Goal: Information Seeking & Learning: Learn about a topic

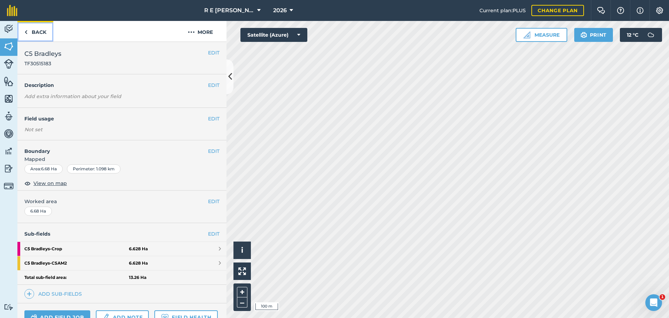
click at [40, 31] on link "Back" at bounding box center [35, 31] width 36 height 21
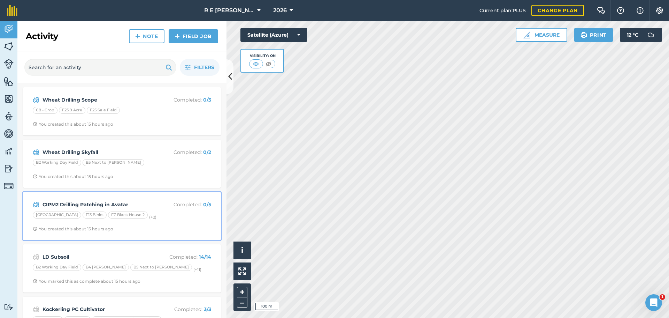
click at [157, 219] on div "B10 House Field F13 Binks F7 Black House 2 (+ 2 )" at bounding box center [122, 215] width 178 height 9
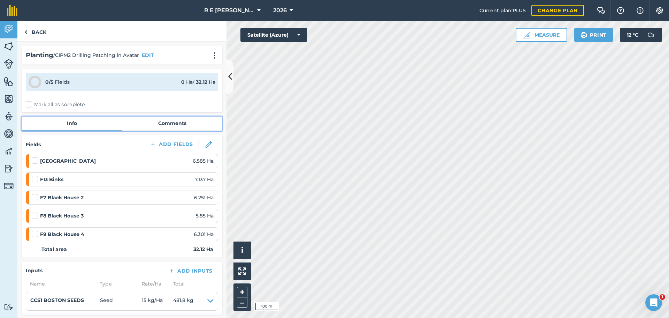
click at [162, 123] on link "Comments" at bounding box center [172, 122] width 100 height 13
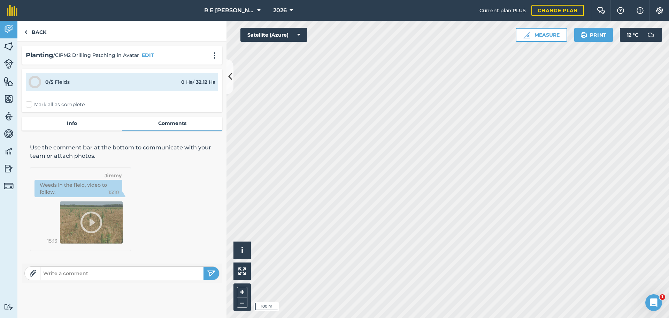
click at [32, 275] on img at bounding box center [33, 272] width 7 height 7
type input "C:\fakepath\IMG_6494.JPEG"
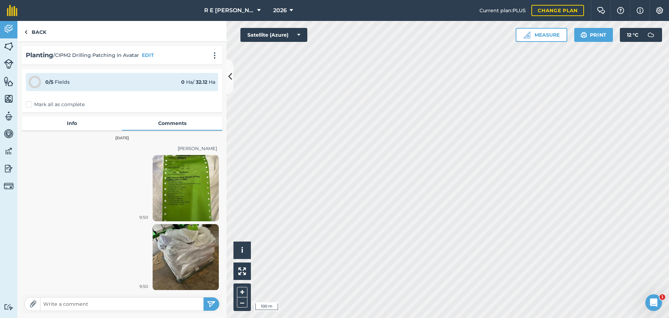
click at [174, 192] on img at bounding box center [186, 188] width 66 height 66
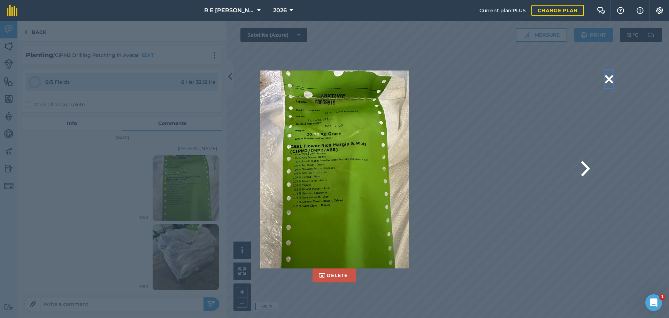
click at [609, 76] on button at bounding box center [609, 79] width 8 height 18
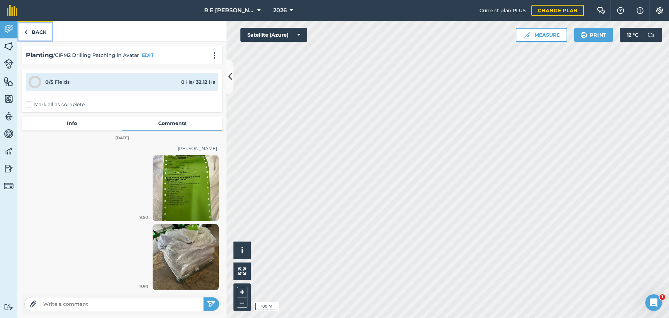
click at [38, 32] on link "Back" at bounding box center [35, 31] width 36 height 21
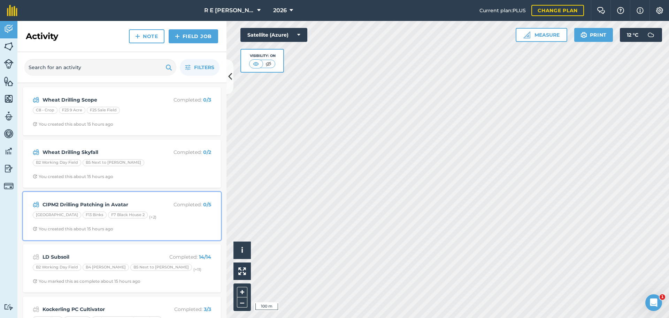
click at [145, 205] on strong "CIPM2 Drilling Patching in Avatar" at bounding box center [98, 204] width 110 height 8
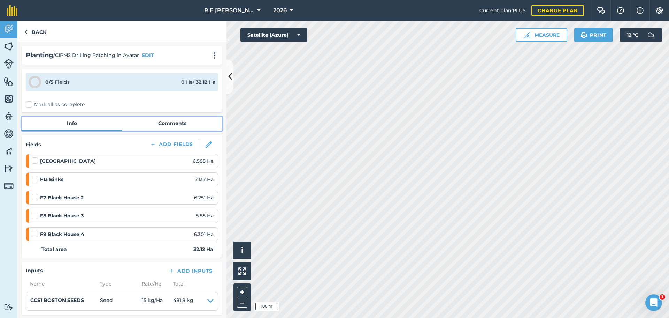
click at [159, 123] on link "Comments" at bounding box center [172, 122] width 100 height 13
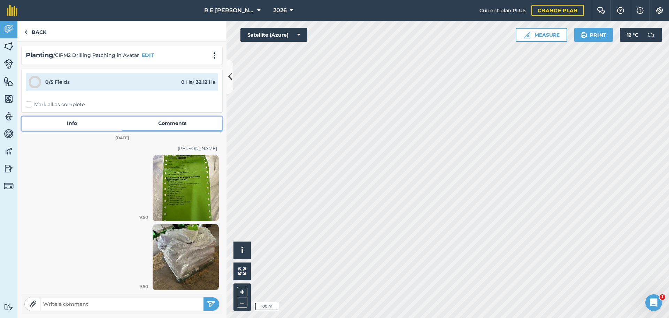
click at [82, 120] on link "Info" at bounding box center [72, 122] width 100 height 13
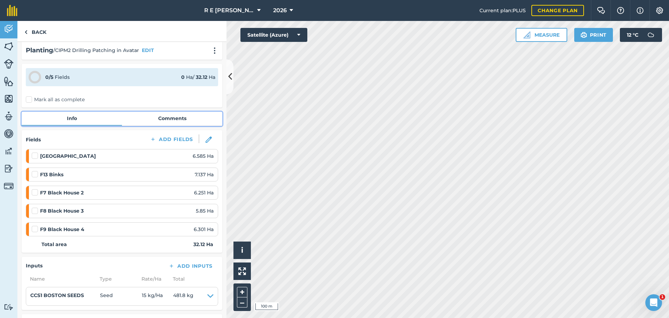
scroll to position [2, 0]
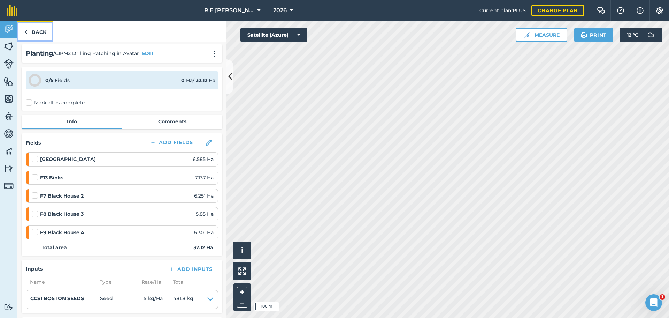
click at [40, 31] on link "Back" at bounding box center [35, 31] width 36 height 21
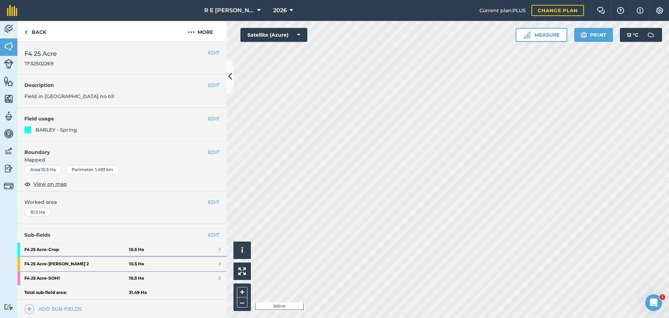
click at [80, 264] on strong "F4 25 Acre - [PERSON_NAME] 2" at bounding box center [76, 264] width 105 height 14
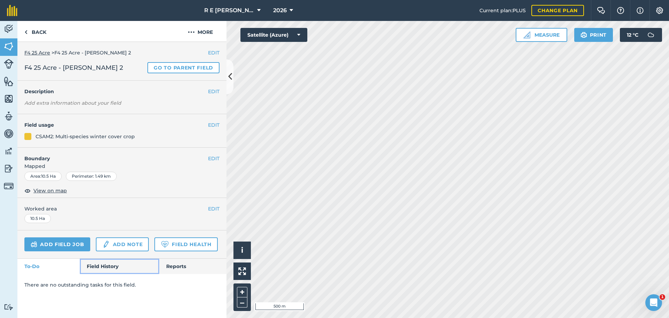
click at [112, 269] on link "Field History" at bounding box center [119, 265] width 79 height 15
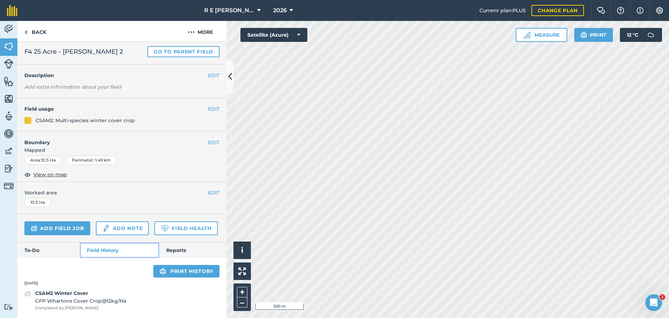
scroll to position [36, 0]
click at [92, 298] on span "GFP Whartons Cover Crop @ 12 kg / Ha" at bounding box center [80, 301] width 91 height 8
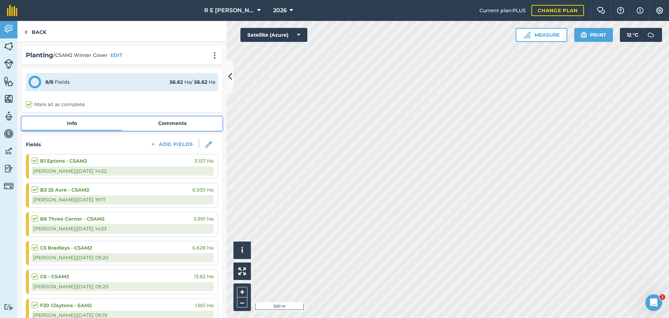
click at [163, 123] on link "Comments" at bounding box center [172, 122] width 100 height 13
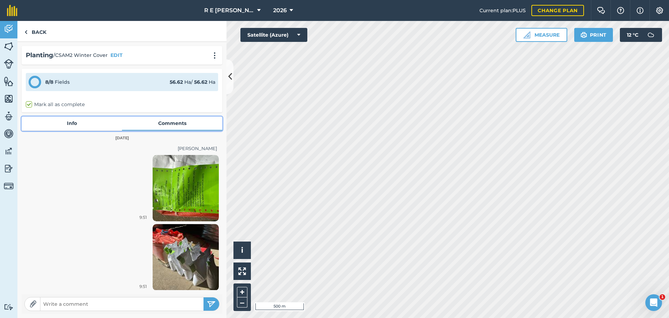
click at [65, 121] on link "Info" at bounding box center [72, 122] width 100 height 13
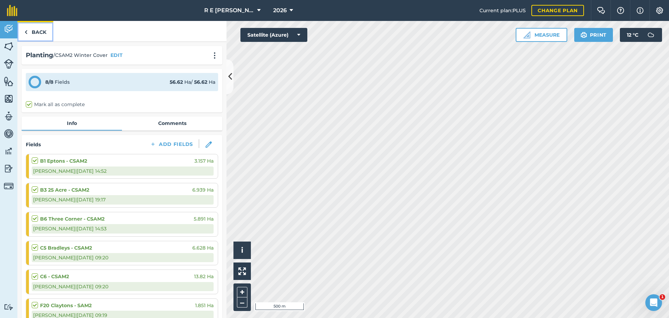
click at [39, 35] on link "Back" at bounding box center [35, 31] width 36 height 21
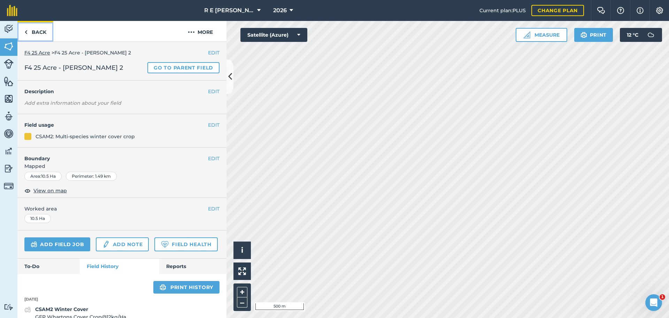
click at [39, 36] on link "Back" at bounding box center [35, 31] width 36 height 21
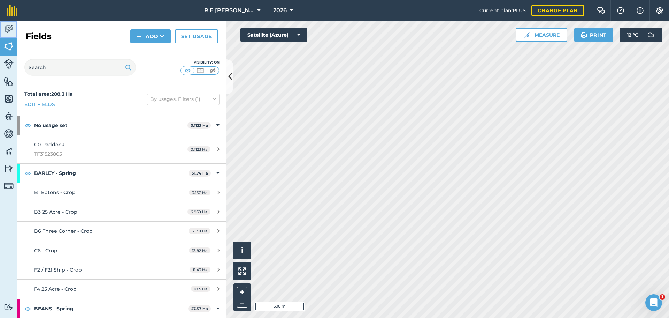
click at [10, 34] on img at bounding box center [9, 29] width 10 height 10
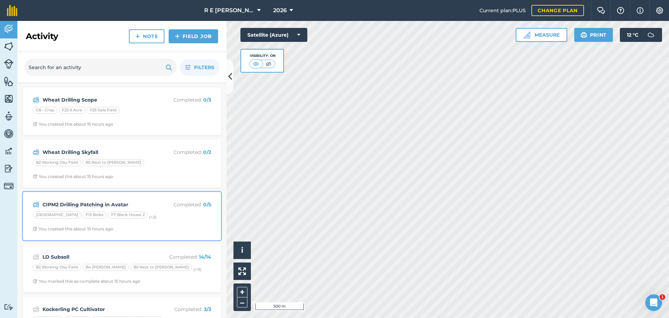
click at [151, 220] on div "B10 House Field F13 Binks F7 Black House 2 (+ 2 )" at bounding box center [122, 215] width 178 height 9
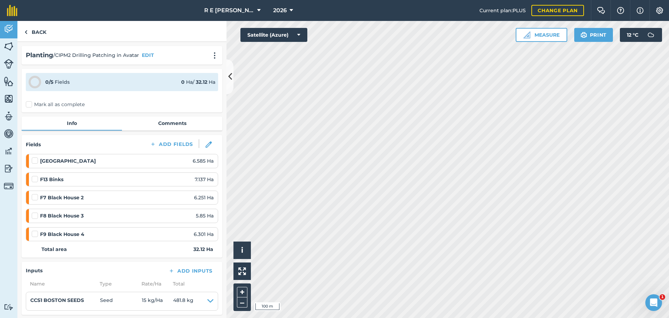
click at [37, 193] on label at bounding box center [36, 193] width 8 height 0
click at [36, 197] on input "checkbox" at bounding box center [34, 195] width 5 height 5
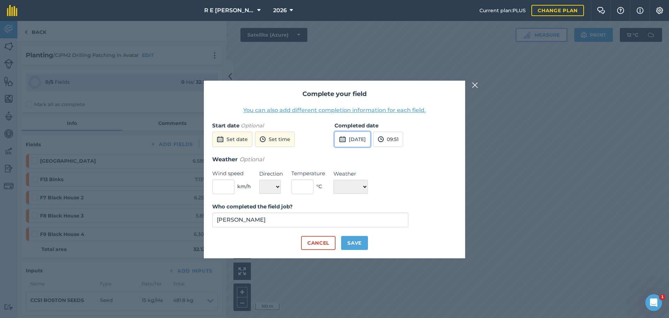
click at [356, 142] on button "[DATE]" at bounding box center [353, 138] width 36 height 15
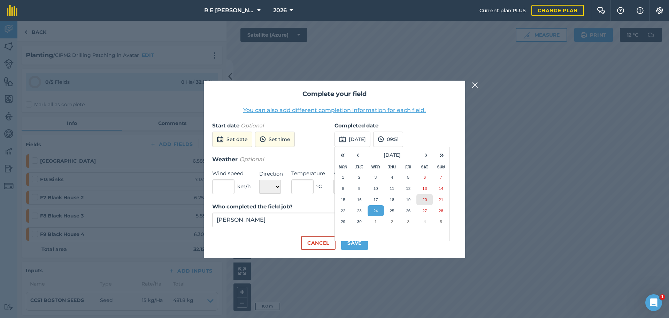
click at [427, 200] on abbr "20" at bounding box center [424, 199] width 5 height 5
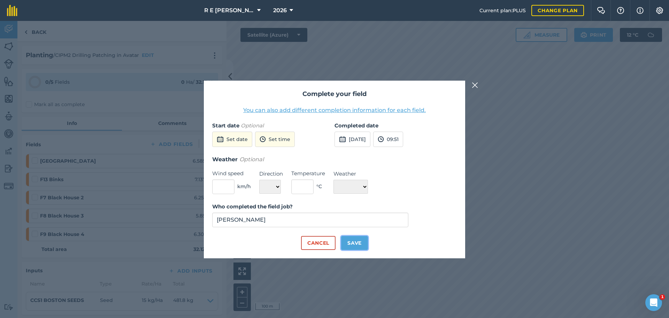
click at [348, 240] on button "Save" at bounding box center [354, 243] width 27 height 14
checkbox input "true"
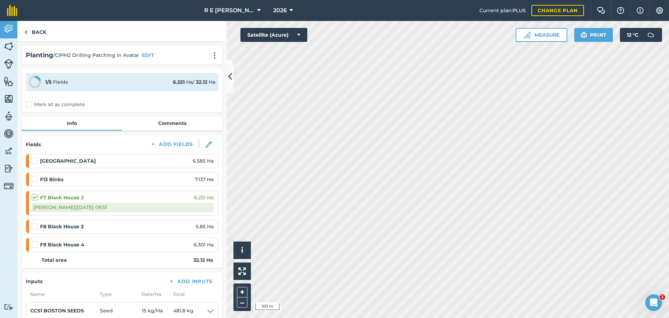
click at [36, 222] on label at bounding box center [36, 222] width 8 height 0
click at [36, 226] on input "checkbox" at bounding box center [34, 224] width 5 height 5
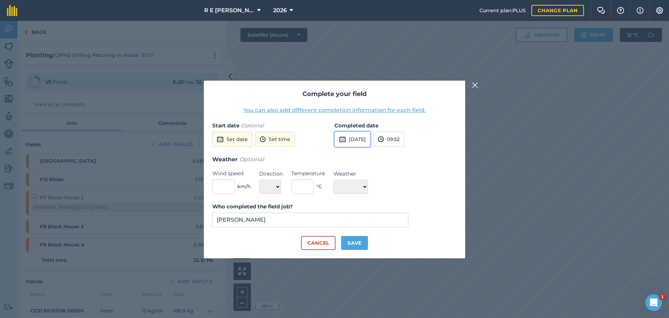
click at [353, 136] on button "[DATE]" at bounding box center [353, 138] width 36 height 15
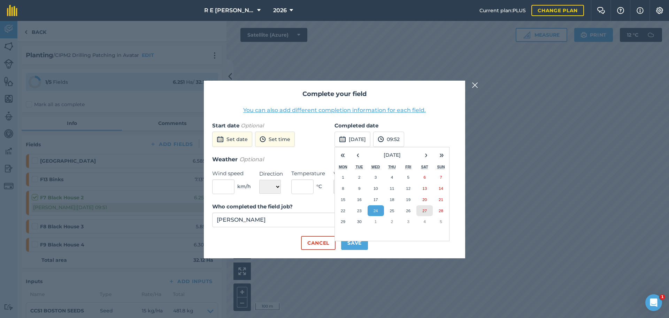
click at [428, 209] on button "27" at bounding box center [425, 210] width 16 height 11
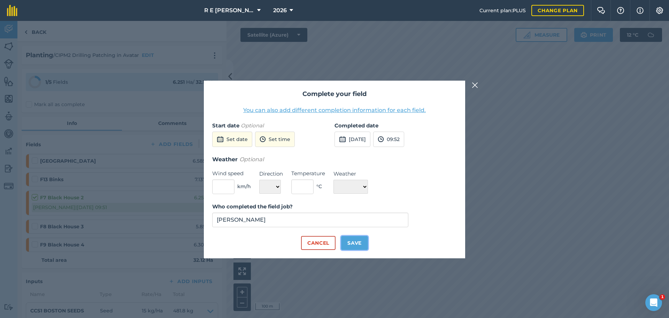
click at [348, 239] on button "Save" at bounding box center [354, 243] width 27 height 14
checkbox input "true"
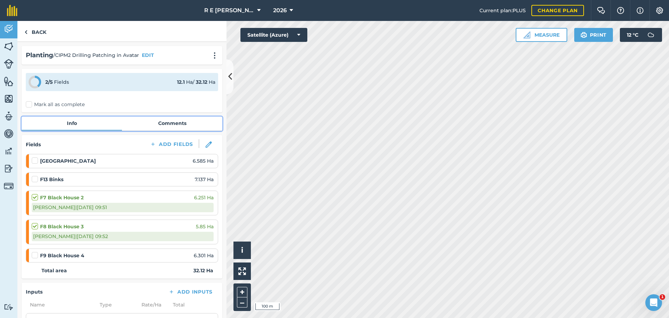
click at [176, 122] on link "Comments" at bounding box center [172, 122] width 100 height 13
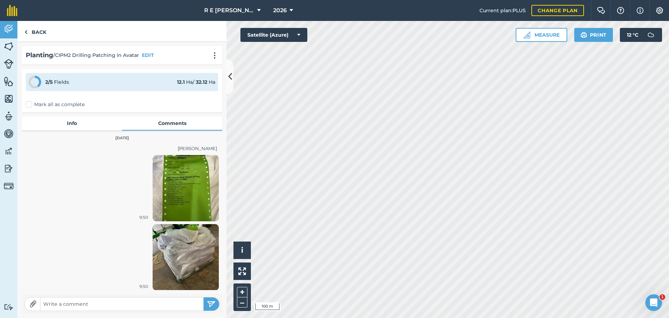
click at [187, 201] on img at bounding box center [186, 188] width 66 height 66
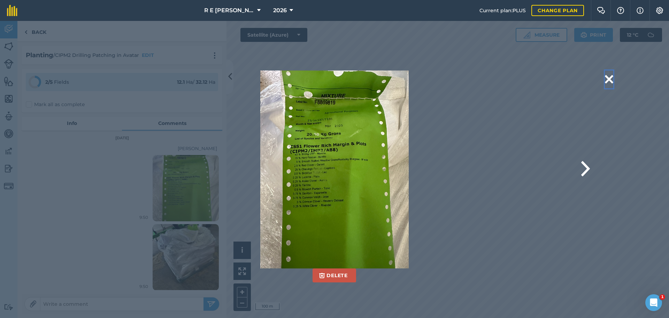
click at [605, 79] on button at bounding box center [609, 79] width 8 height 18
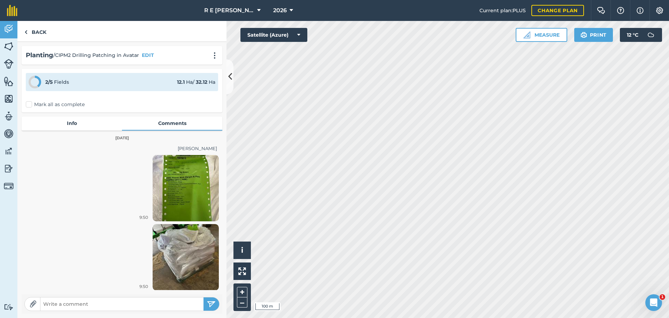
click at [197, 242] on img at bounding box center [186, 257] width 66 height 66
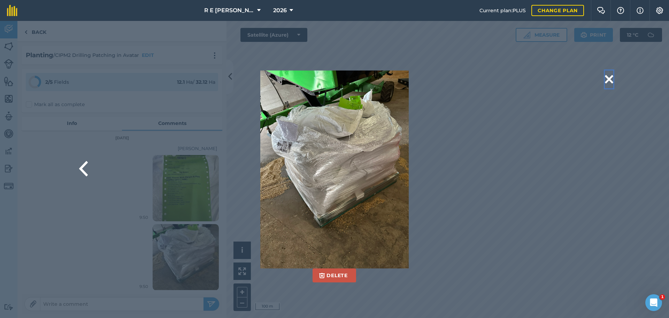
click at [605, 78] on button at bounding box center [609, 79] width 8 height 18
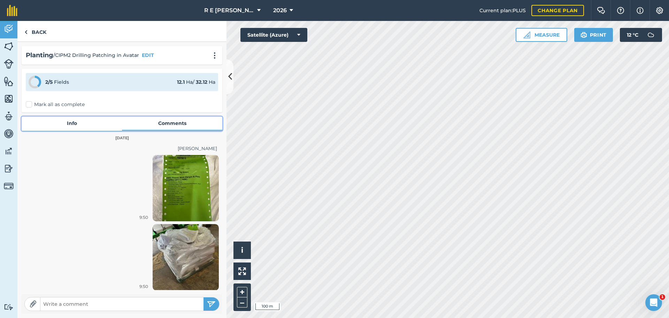
click at [70, 127] on link "Info" at bounding box center [72, 122] width 100 height 13
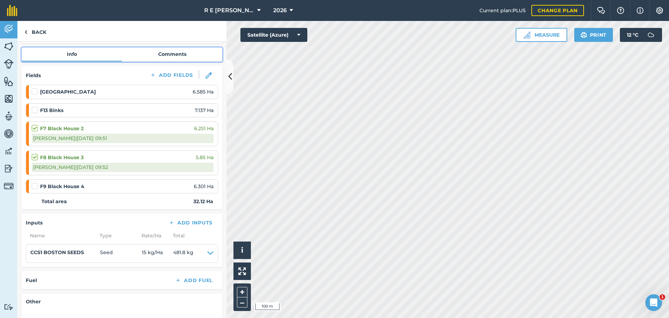
scroll to position [162, 0]
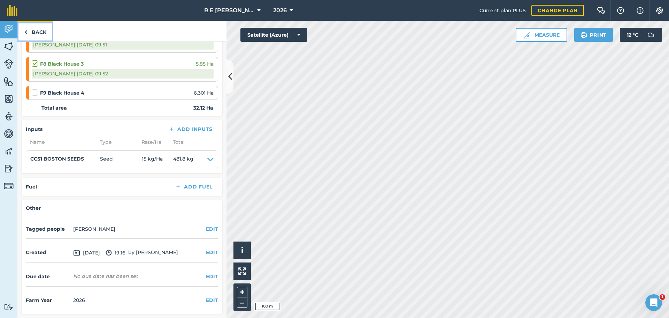
click at [40, 31] on link "Back" at bounding box center [35, 31] width 36 height 21
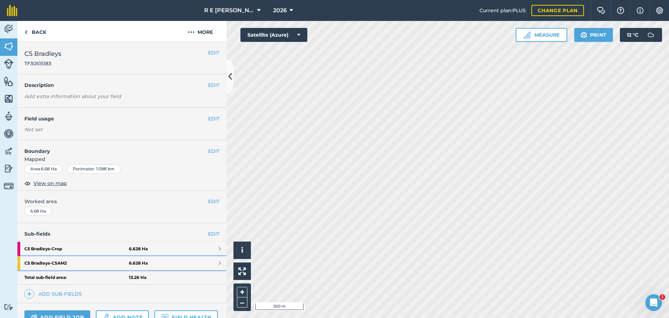
click at [71, 260] on strong "C5 Bradleys - CSAM2" at bounding box center [76, 263] width 105 height 14
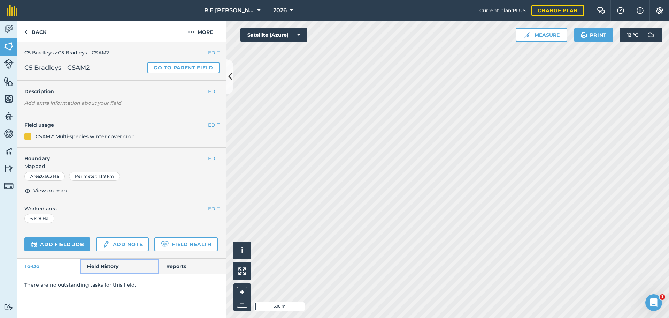
click at [107, 264] on link "Field History" at bounding box center [119, 265] width 79 height 15
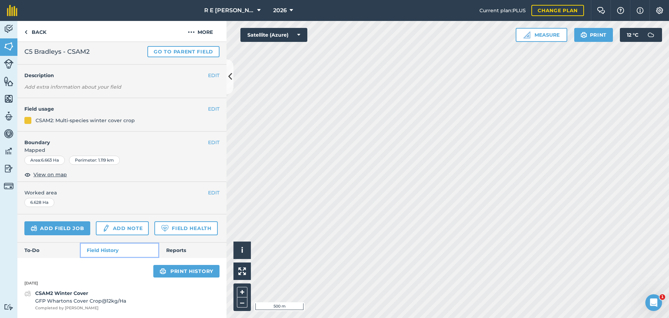
scroll to position [36, 0]
click at [78, 295] on strong "CSAM2 Winter Cover" at bounding box center [61, 293] width 53 height 6
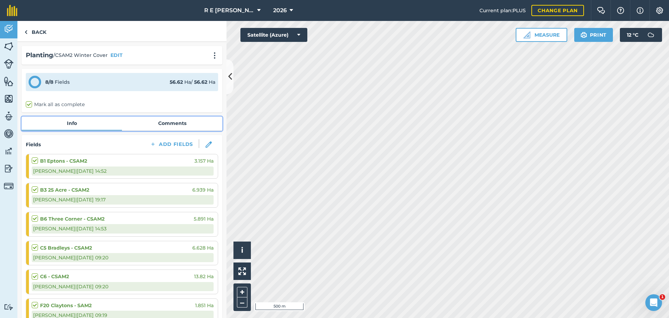
click at [165, 122] on link "Comments" at bounding box center [172, 122] width 100 height 13
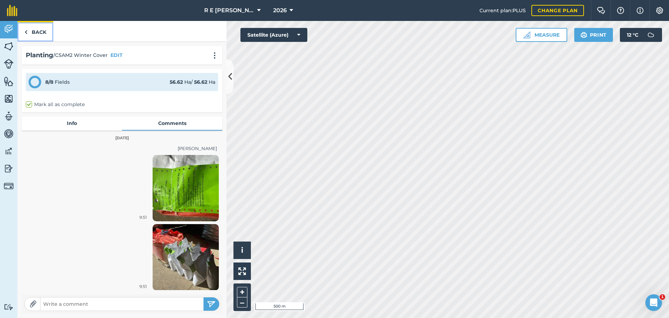
click at [40, 29] on link "Back" at bounding box center [35, 31] width 36 height 21
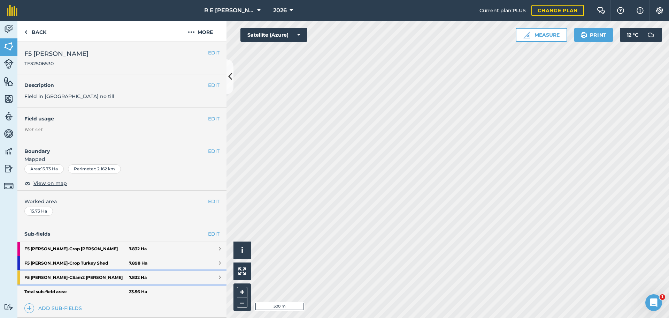
click at [83, 275] on strong "F5 [PERSON_NAME] - CSam2 [PERSON_NAME]" at bounding box center [76, 277] width 105 height 14
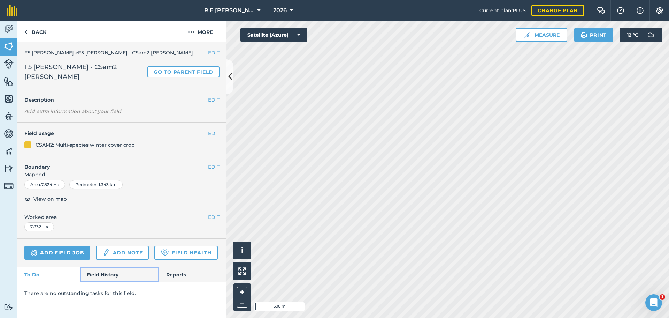
click at [115, 267] on link "Field History" at bounding box center [119, 274] width 79 height 15
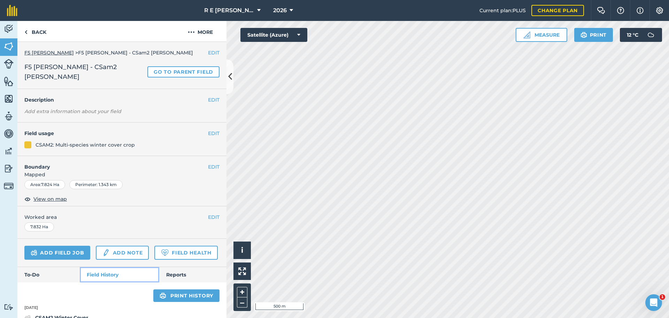
scroll to position [36, 0]
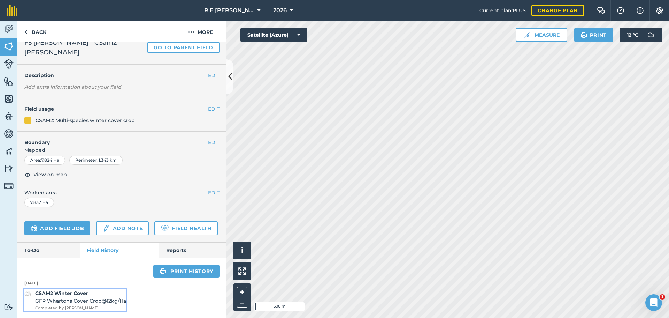
click at [94, 297] on span "GFP Whartons Cover Crop @ 12 kg / Ha" at bounding box center [80, 301] width 91 height 8
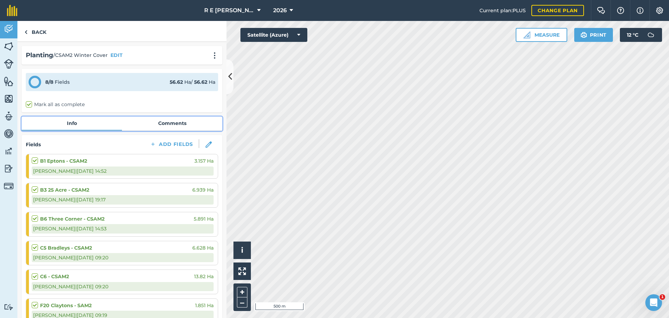
click at [171, 121] on link "Comments" at bounding box center [172, 122] width 100 height 13
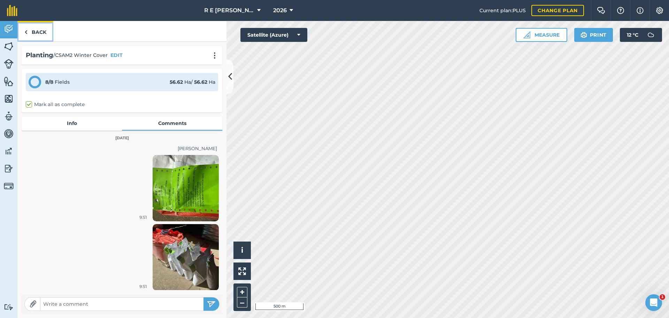
click at [40, 34] on link "Back" at bounding box center [35, 31] width 36 height 21
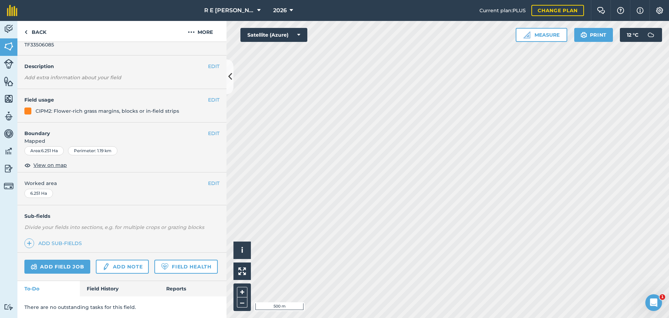
scroll to position [38, 0]
click at [99, 284] on link "Field History" at bounding box center [119, 288] width 79 height 15
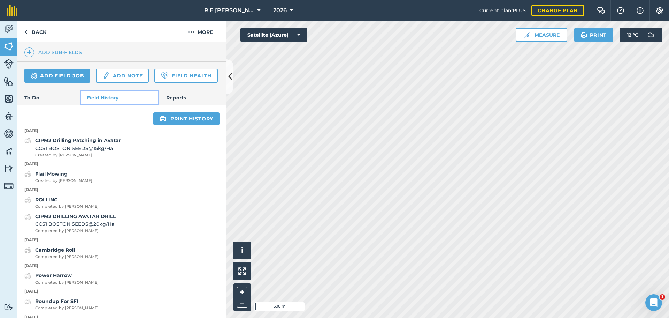
scroll to position [247, 0]
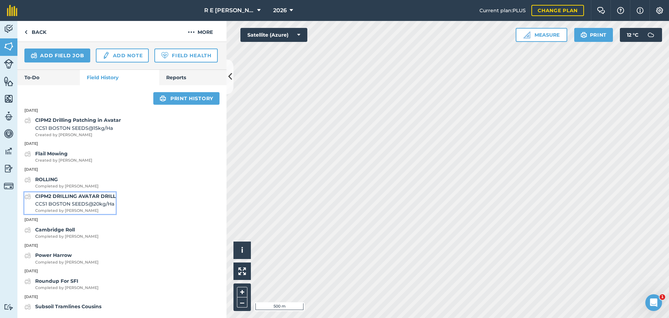
click at [88, 207] on span "CCS1 BOSTON SEEDS @ 20 kg / Ha" at bounding box center [75, 204] width 81 height 8
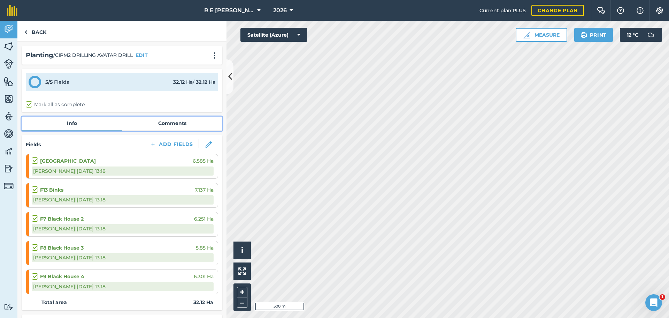
click at [174, 121] on link "Comments" at bounding box center [172, 122] width 100 height 13
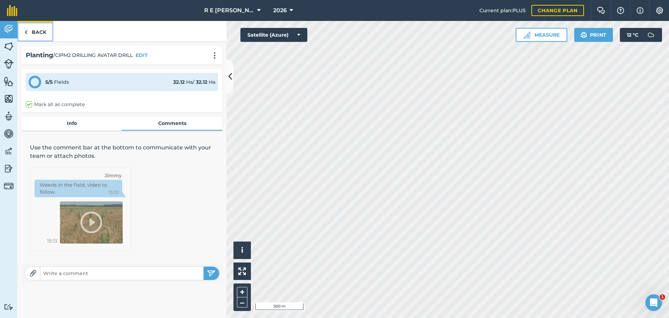
click at [38, 32] on link "Back" at bounding box center [35, 31] width 36 height 21
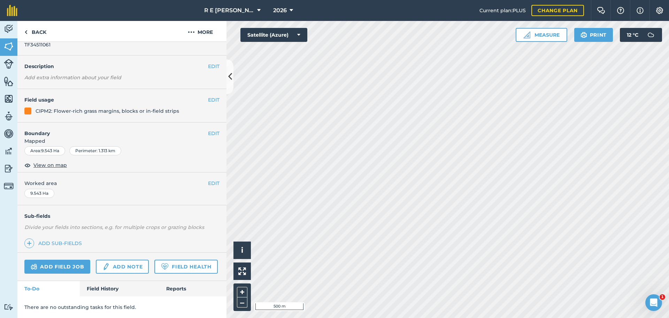
scroll to position [38, 0]
click at [100, 288] on link "Field History" at bounding box center [119, 288] width 79 height 15
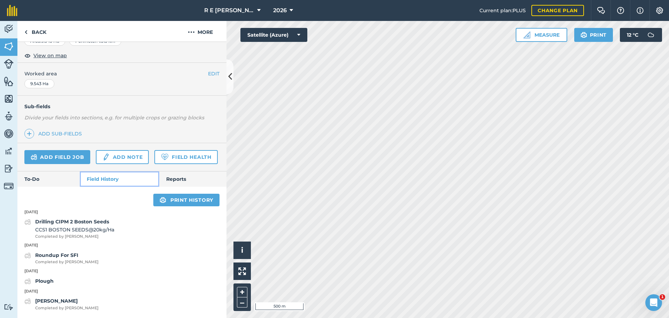
scroll to position [148, 0]
click at [75, 223] on strong "Drilling CIPM 2 Boston Seeds" at bounding box center [72, 221] width 74 height 6
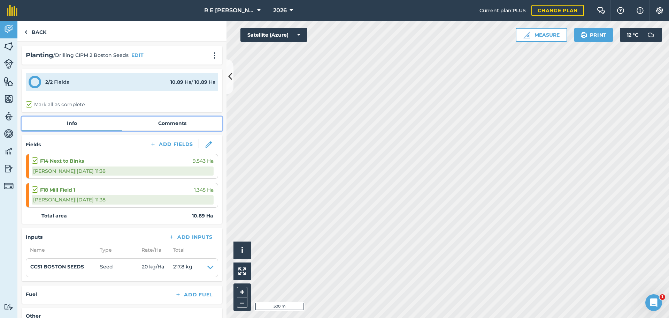
click at [180, 125] on link "Comments" at bounding box center [172, 122] width 100 height 13
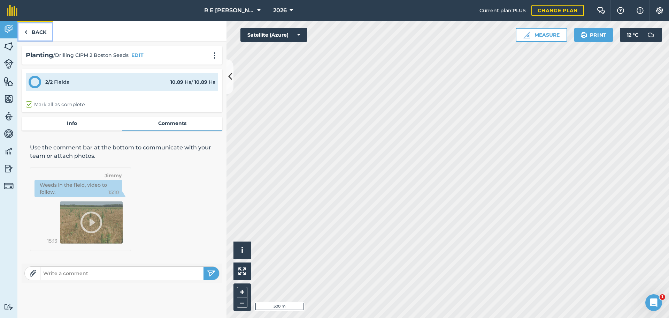
click at [36, 37] on link "Back" at bounding box center [35, 31] width 36 height 21
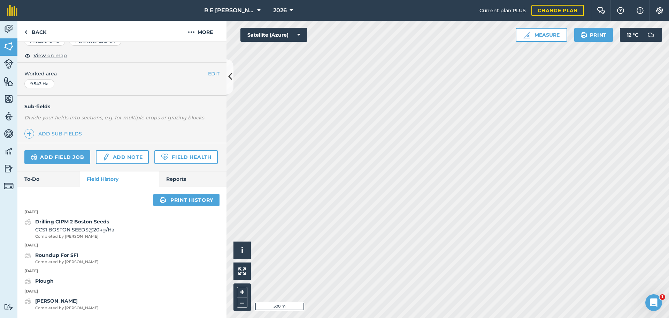
scroll to position [148, 0]
click at [86, 232] on span "CCS1 BOSTON SEEDS @ 20 kg / Ha" at bounding box center [74, 230] width 79 height 8
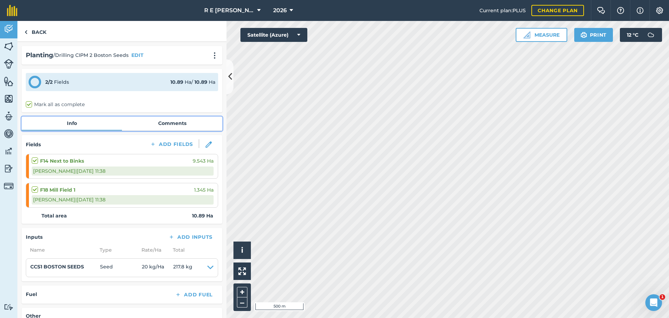
click at [155, 119] on link "Comments" at bounding box center [172, 122] width 100 height 13
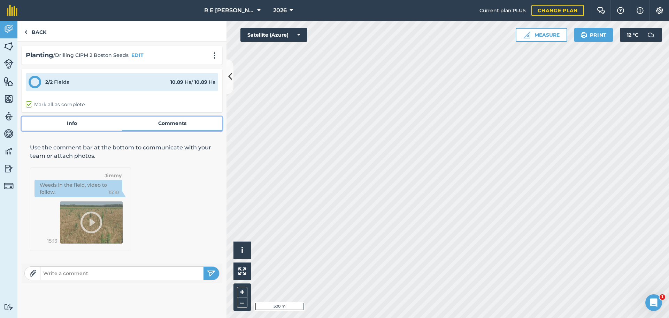
click at [84, 123] on link "Info" at bounding box center [72, 122] width 100 height 13
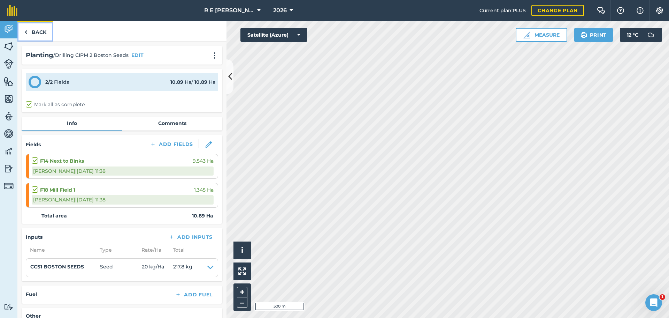
click at [37, 34] on link "Back" at bounding box center [35, 31] width 36 height 21
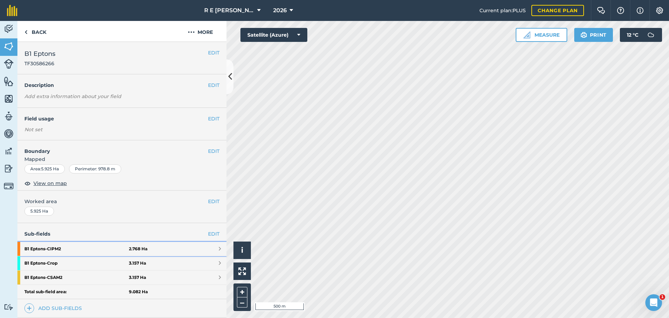
click at [72, 247] on strong "B1 Eptons - CIPM2" at bounding box center [76, 249] width 105 height 14
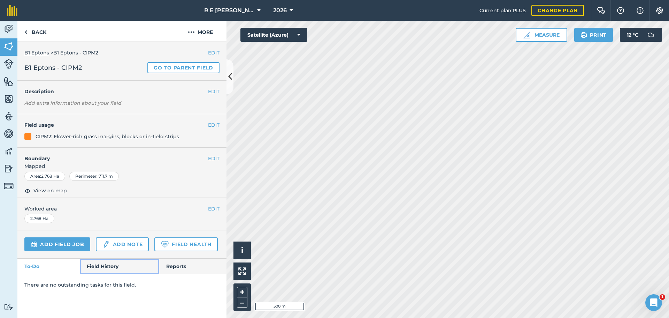
click at [110, 267] on link "Field History" at bounding box center [119, 265] width 79 height 15
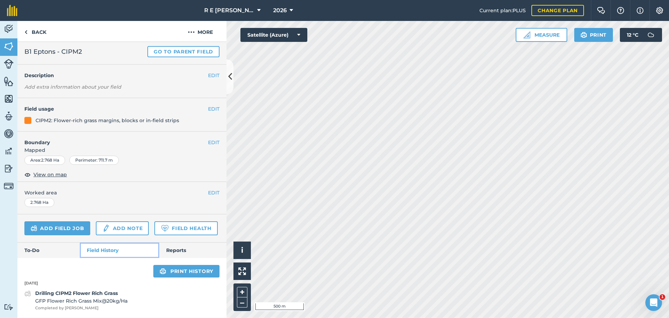
scroll to position [36, 0]
click at [87, 292] on strong "Drilling CIPM2 Flower Rich Grass" at bounding box center [76, 293] width 83 height 6
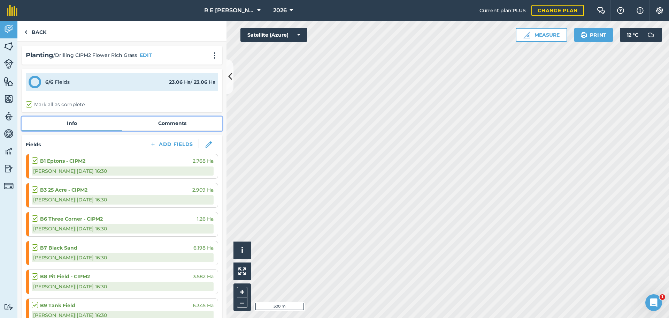
click at [159, 121] on link "Comments" at bounding box center [172, 122] width 100 height 13
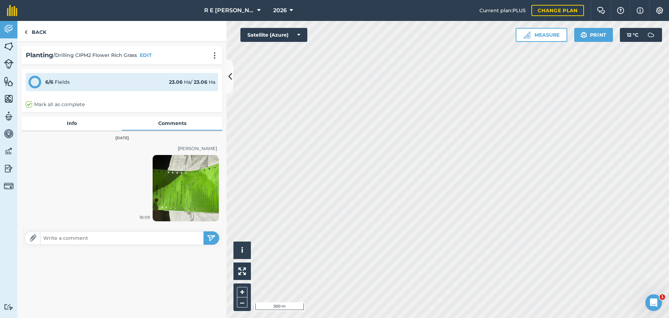
click at [169, 186] on img at bounding box center [186, 188] width 66 height 66
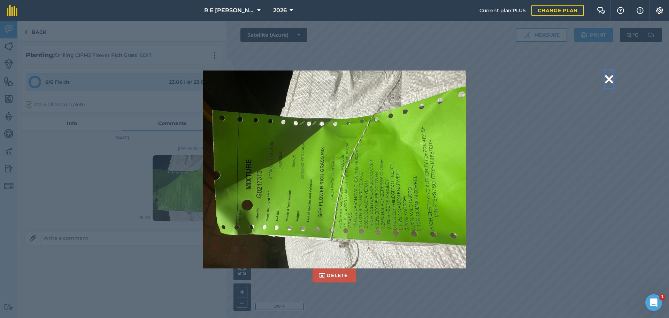
click at [609, 79] on button at bounding box center [609, 79] width 8 height 18
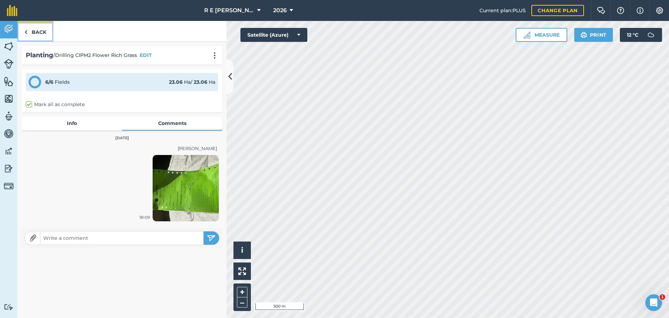
click at [29, 31] on link "Back" at bounding box center [35, 31] width 36 height 21
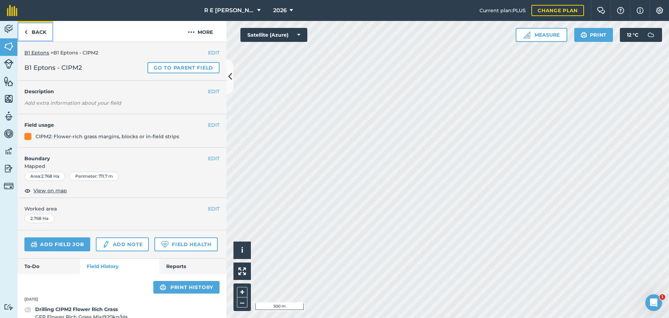
click at [36, 31] on link "Back" at bounding box center [35, 31] width 36 height 21
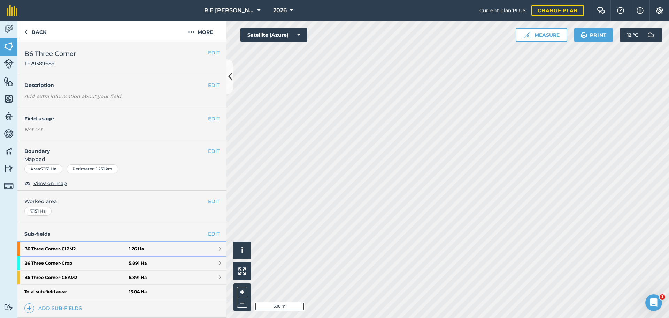
click at [72, 250] on strong "B6 Three Corner - CIPM2" at bounding box center [76, 249] width 105 height 14
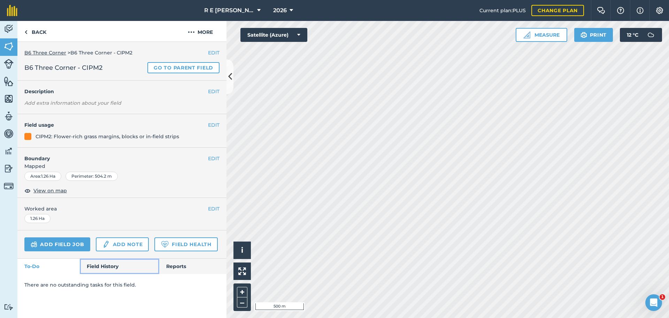
click at [116, 265] on link "Field History" at bounding box center [119, 265] width 79 height 15
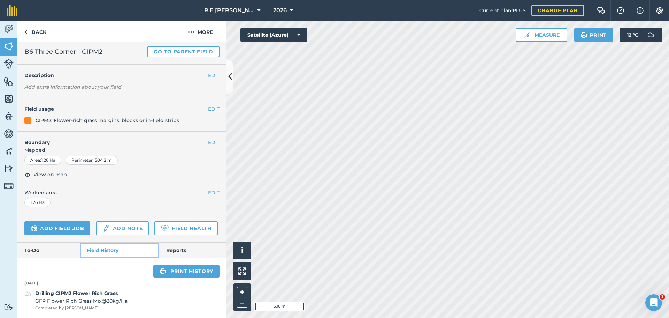
scroll to position [36, 0]
click at [81, 292] on strong "Drilling CIPM2 Flower Rich Grass" at bounding box center [76, 293] width 83 height 6
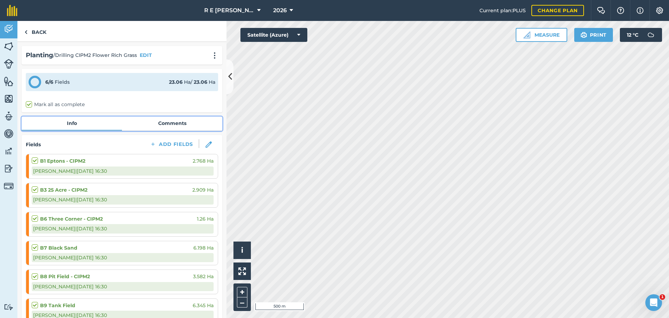
click at [161, 122] on link "Comments" at bounding box center [172, 122] width 100 height 13
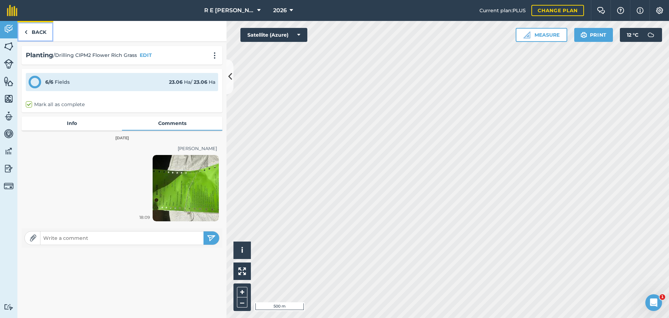
click at [25, 30] on img at bounding box center [25, 32] width 3 height 8
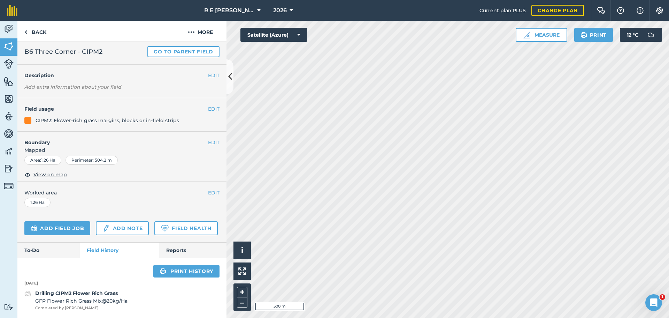
scroll to position [36, 0]
click at [104, 291] on strong "Drilling CIPM2 Flower Rich Grass" at bounding box center [76, 293] width 83 height 6
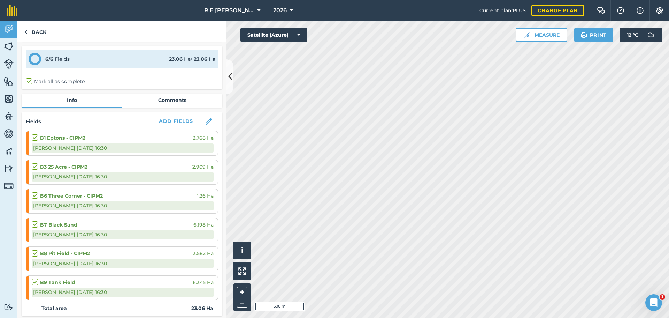
scroll to position [35, 0]
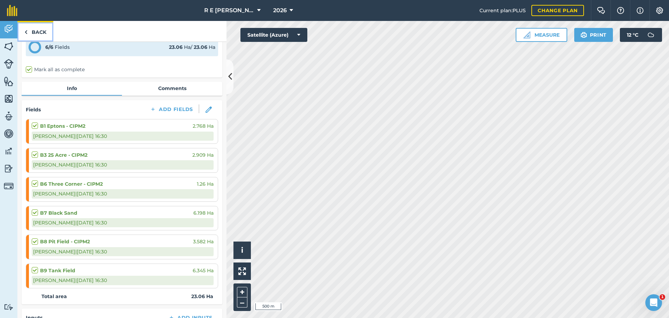
click at [36, 30] on link "Back" at bounding box center [35, 31] width 36 height 21
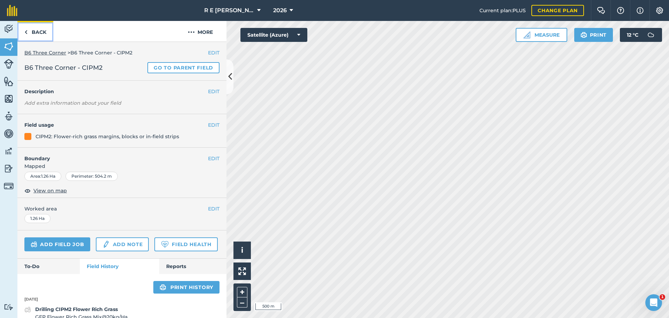
click at [41, 32] on link "Back" at bounding box center [35, 31] width 36 height 21
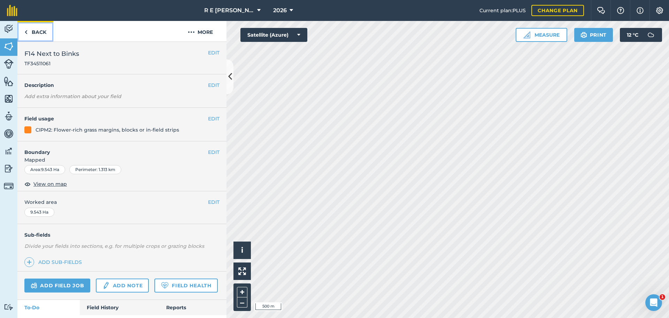
click at [48, 32] on link "Back" at bounding box center [35, 31] width 36 height 21
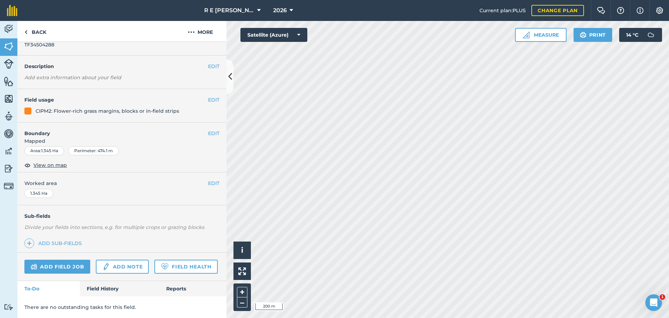
scroll to position [38, 0]
click at [108, 285] on link "Field History" at bounding box center [119, 288] width 79 height 15
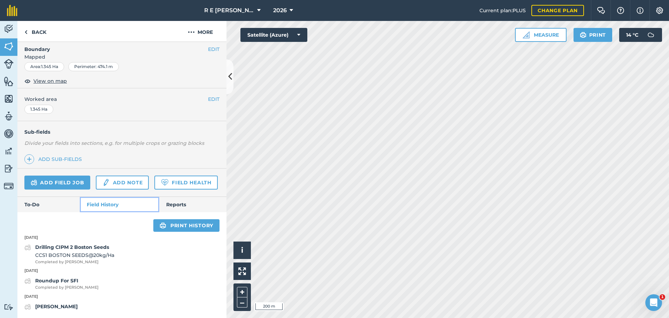
scroll to position [122, 0]
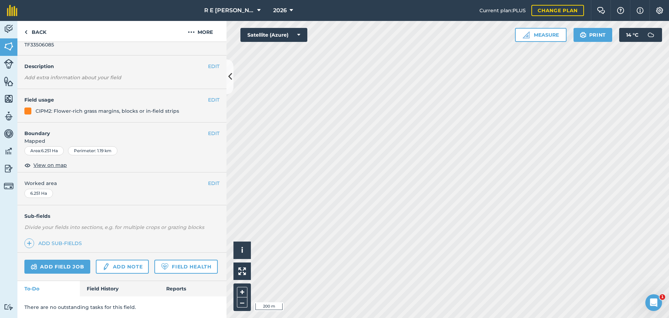
scroll to position [38, 0]
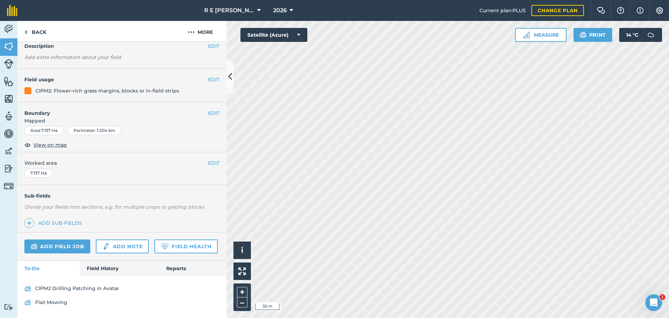
scroll to position [70, 0]
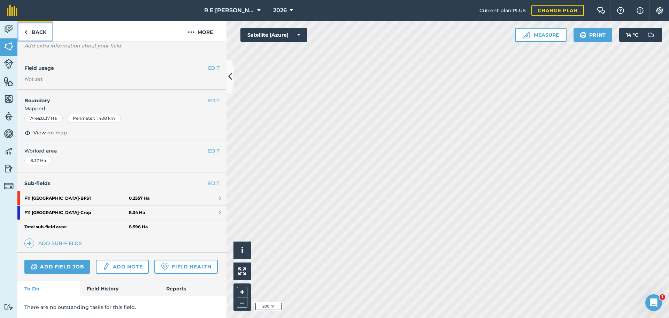
click at [40, 36] on link "Back" at bounding box center [35, 31] width 36 height 21
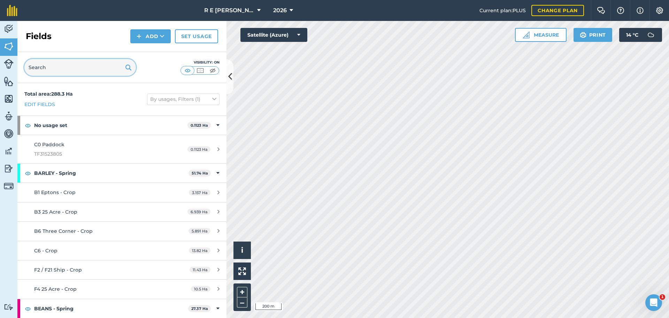
click at [51, 67] on input "text" at bounding box center [80, 67] width 112 height 17
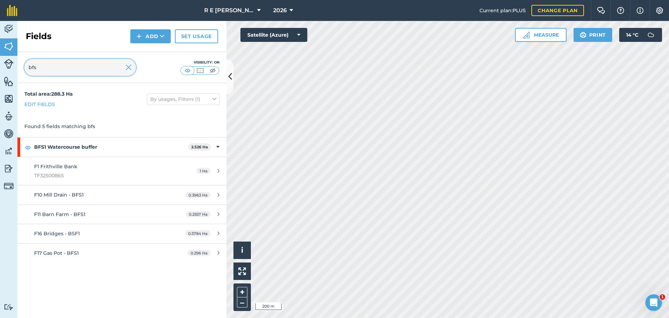
type input "bfs"
click at [130, 69] on img at bounding box center [128, 67] width 6 height 8
